Goal: Check status

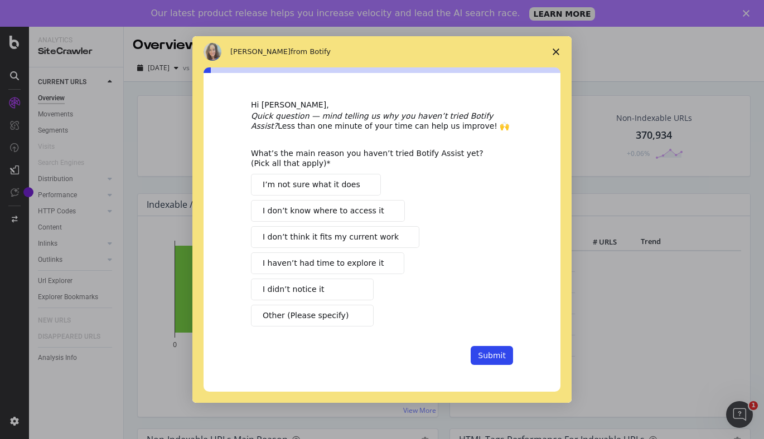
click at [552, 56] on span "Close survey" at bounding box center [555, 51] width 31 height 31
